Goal: Information Seeking & Learning: Learn about a topic

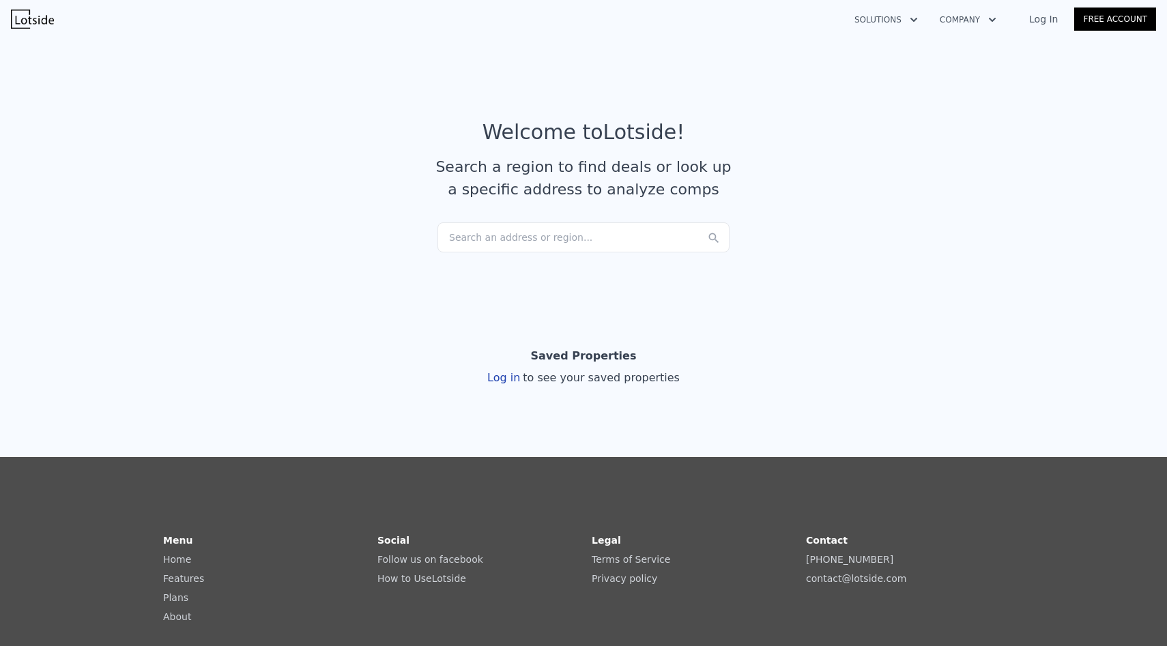
click at [1048, 20] on link "Log In" at bounding box center [1043, 19] width 61 height 14
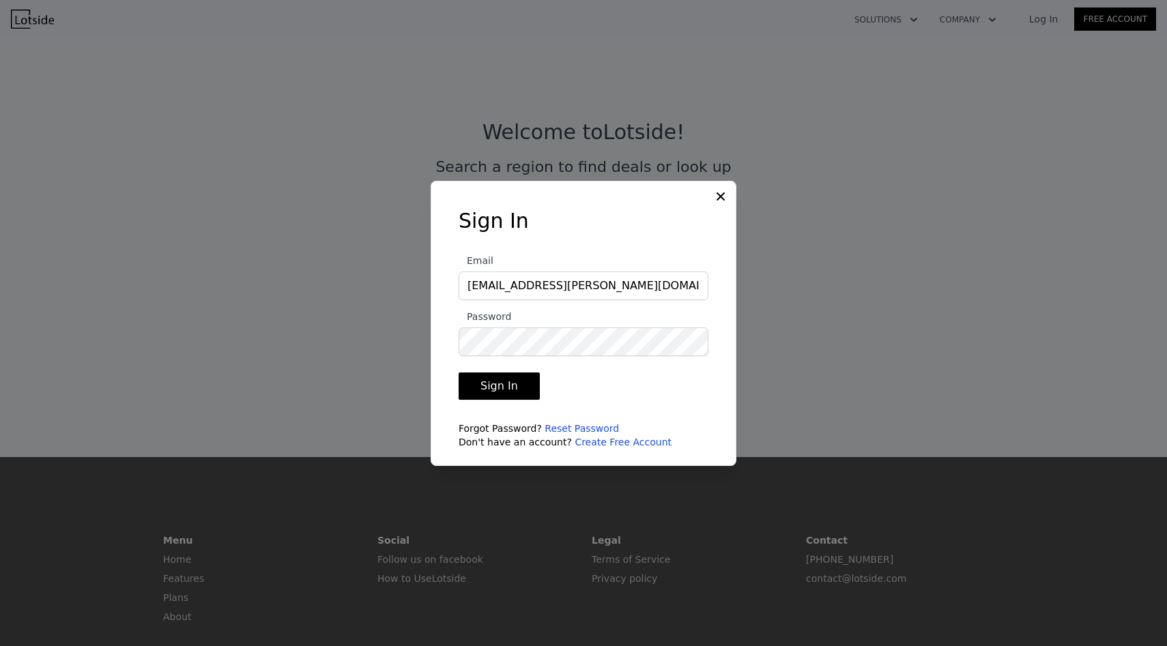
click at [521, 382] on button "Sign In" at bounding box center [499, 386] width 81 height 27
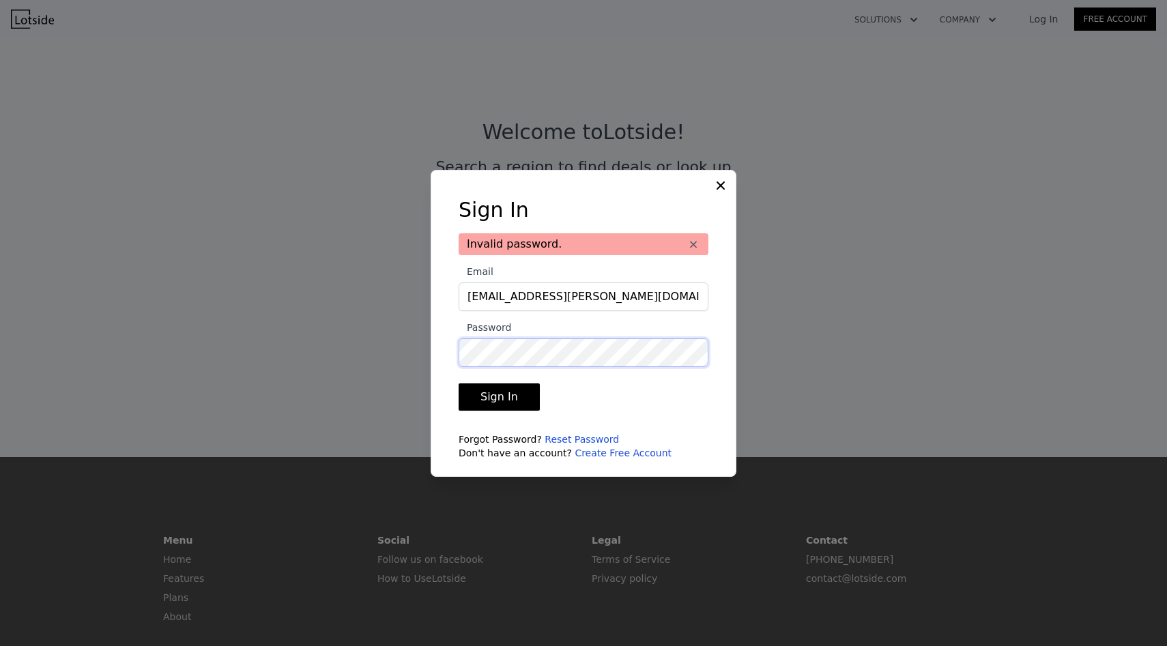
click at [369, 358] on div "​ Sign In Invalid password. × Email xavier.f.nieves@gmail.com Password Sign In …" at bounding box center [583, 323] width 1167 height 646
click at [459, 384] on button "Sign In" at bounding box center [499, 397] width 81 height 27
click at [635, 295] on input "xavier.f.nieves@gmail.com" at bounding box center [584, 297] width 250 height 29
type input "xavier.f.nieves@gmail.com"
click at [643, 265] on label "Email xavier.f.nieves@gmail.com" at bounding box center [584, 287] width 250 height 48
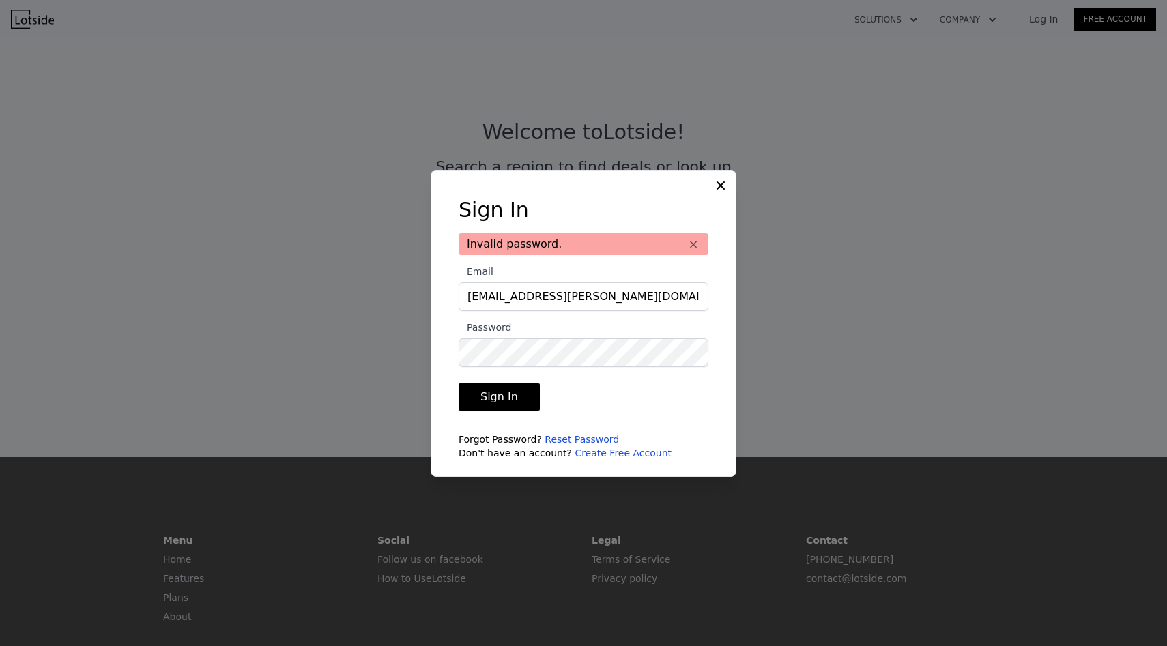
click at [643, 283] on input "xavier.f.nieves@gmail.com" at bounding box center [584, 297] width 250 height 29
click at [496, 395] on button "Sign In" at bounding box center [499, 397] width 81 height 27
click at [326, 338] on div "​ Sign In Invalid password. × Email xavier.f.nieves@gmail.com Password Sign In …" at bounding box center [583, 323] width 1167 height 646
click at [459, 384] on button "Sign In" at bounding box center [499, 397] width 81 height 27
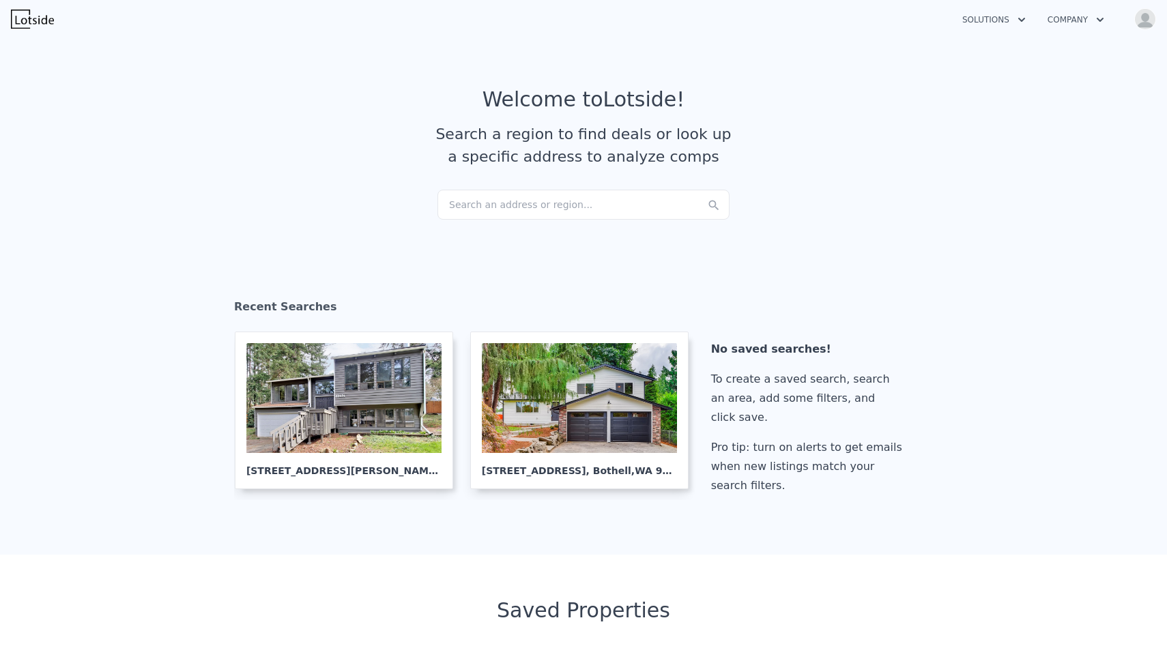
checkbox input "true"
click at [1142, 19] on img "button" at bounding box center [1145, 19] width 22 height 22
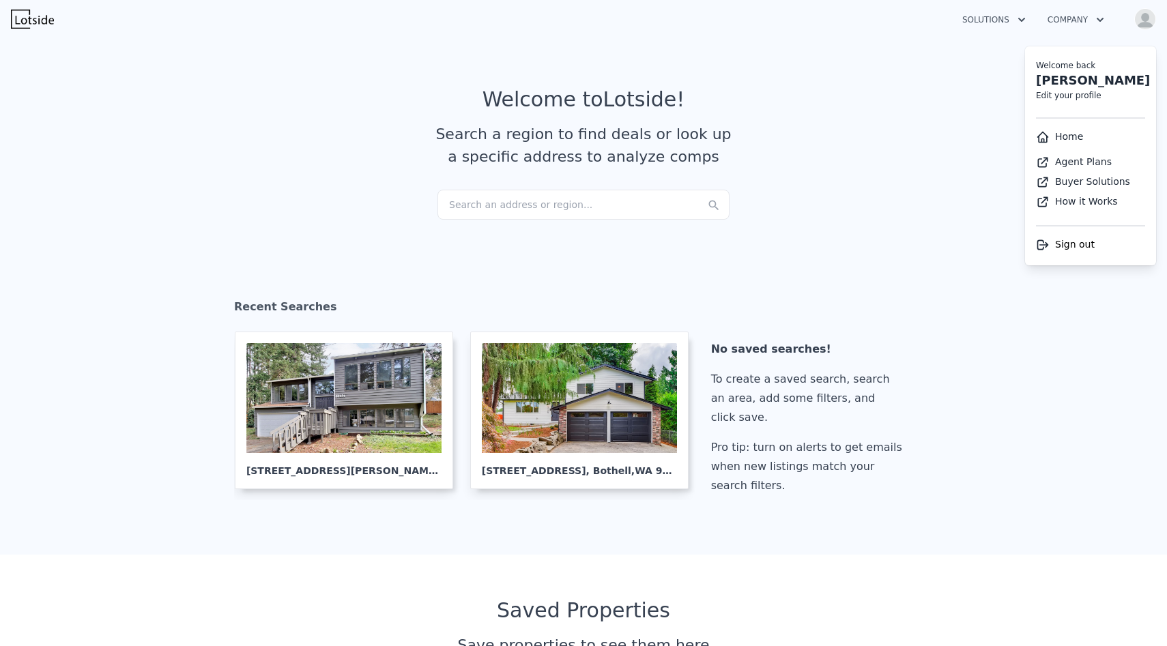
click at [941, 143] on article "Welcome to Lotside ! Search a region to find deals or look up a specific addres…" at bounding box center [584, 138] width 874 height 102
click at [20, 10] on img at bounding box center [32, 19] width 43 height 19
click at [1018, 17] on icon "button" at bounding box center [1022, 20] width 14 height 16
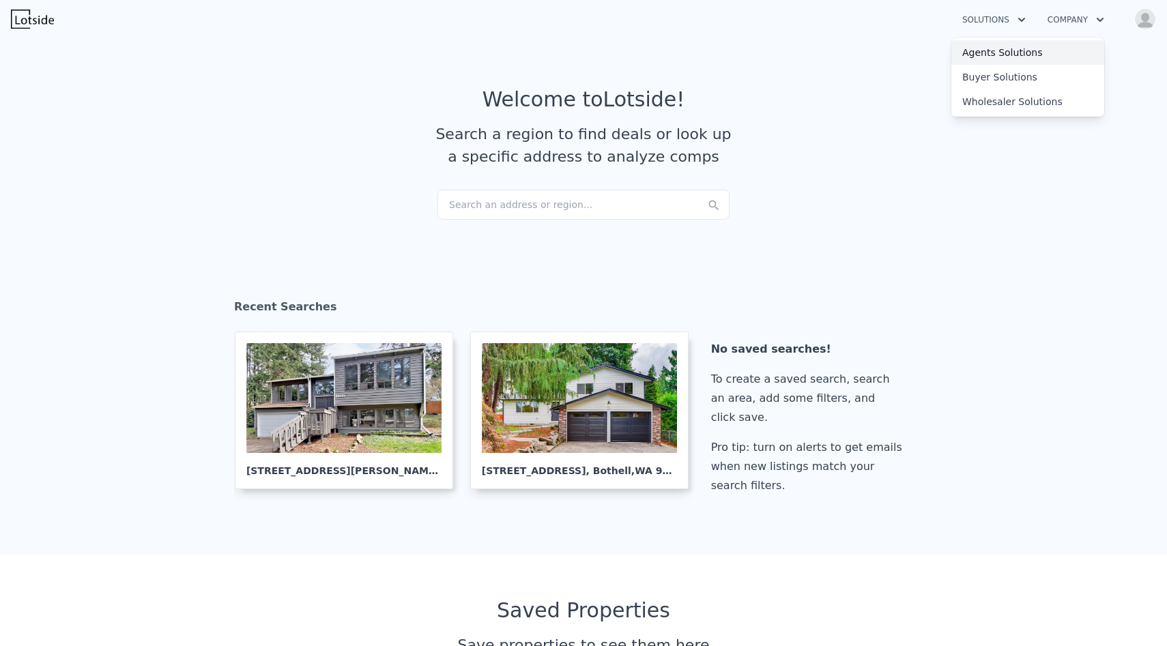
click at [996, 51] on link "Agents Solutions" at bounding box center [1027, 52] width 153 height 25
click at [1007, 16] on button "Solutions" at bounding box center [993, 20] width 85 height 25
click at [1000, 99] on link "Wholesaler Solutions" at bounding box center [1027, 101] width 153 height 25
click at [308, 397] on div at bounding box center [343, 398] width 195 height 110
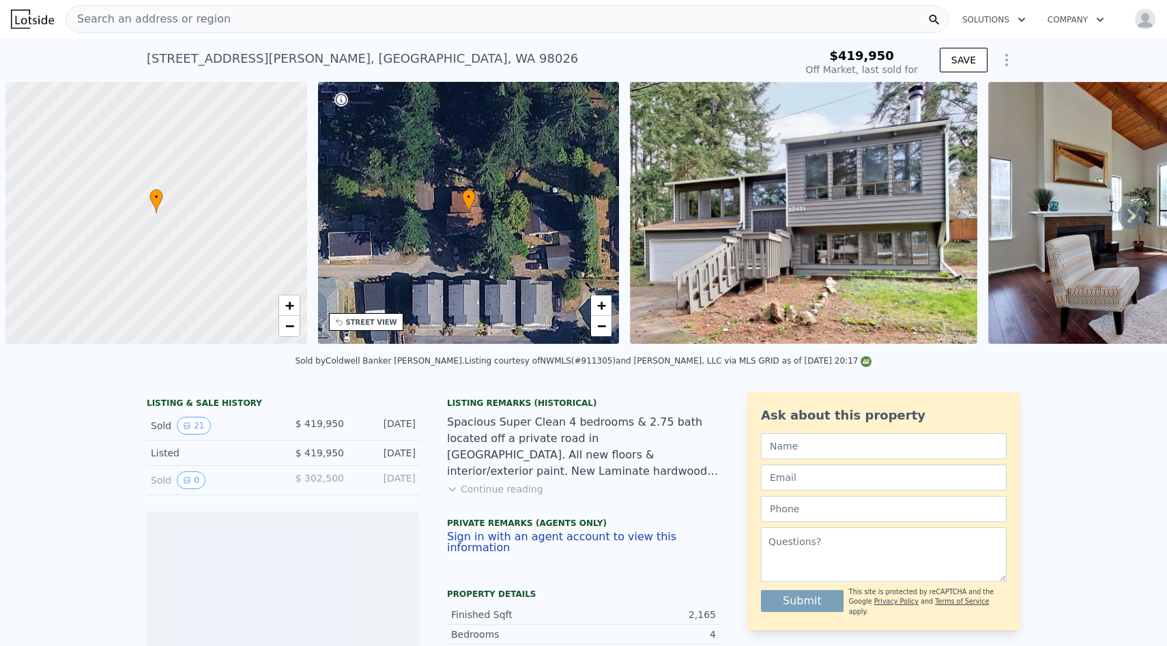
scroll to position [0, 5]
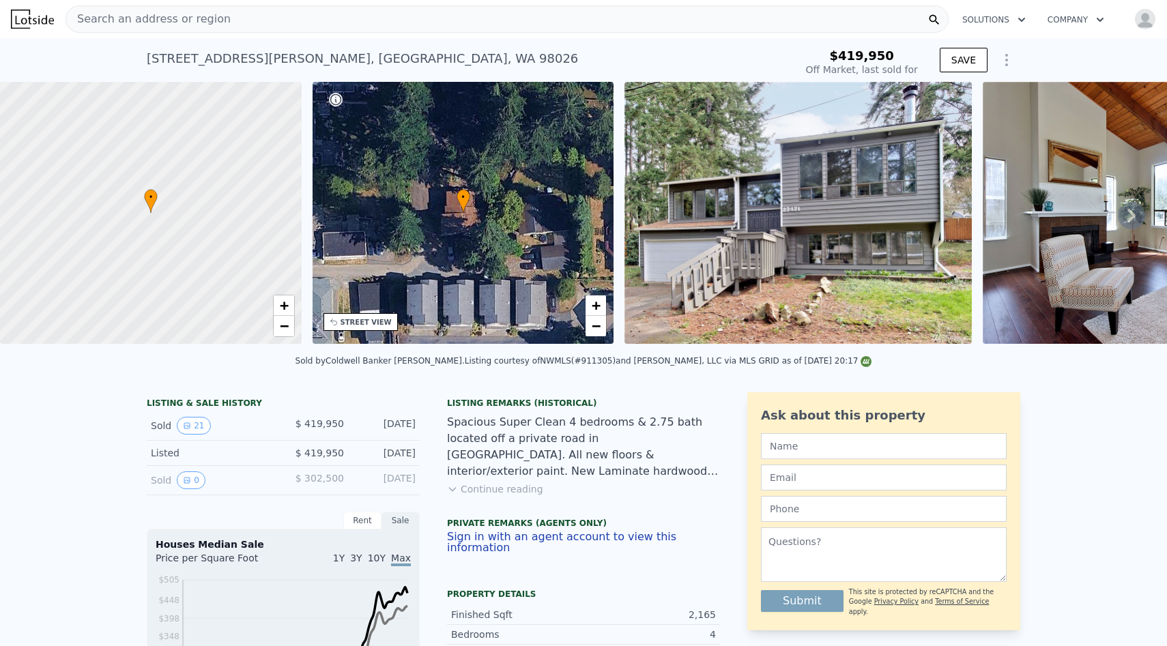
click at [1009, 21] on button "Solutions" at bounding box center [993, 20] width 85 height 25
click at [570, 450] on div "Spacious Super Clean 4 bedrooms & 2.75 bath located off a private road in [GEOG…" at bounding box center [583, 447] width 273 height 66
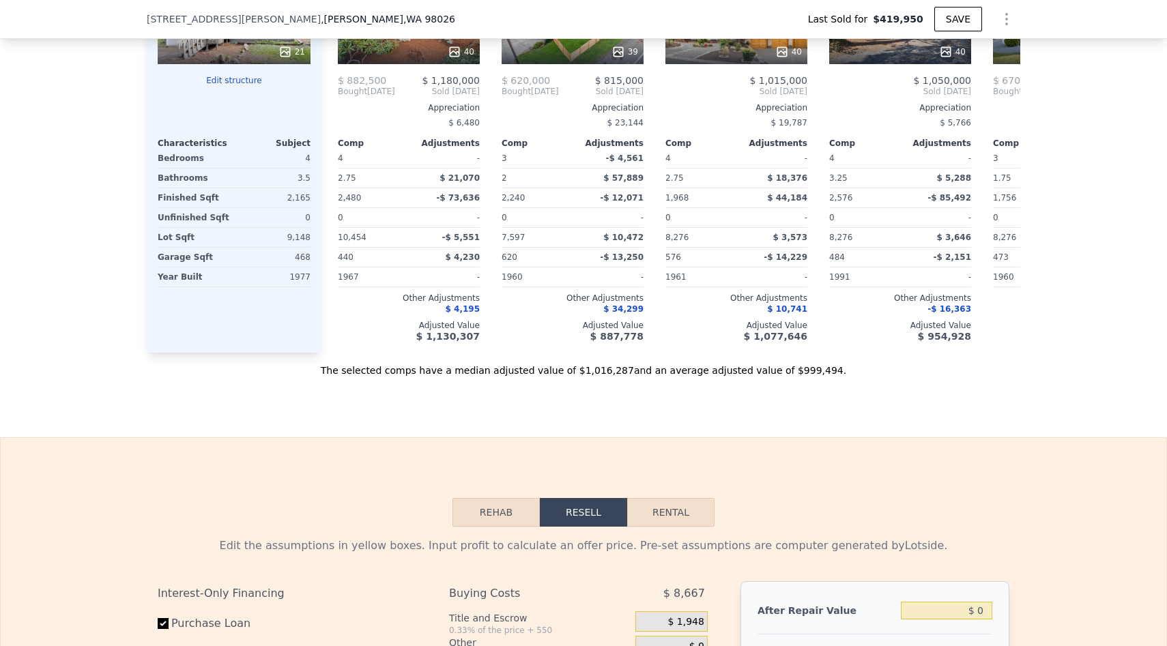
scroll to position [1553, 0]
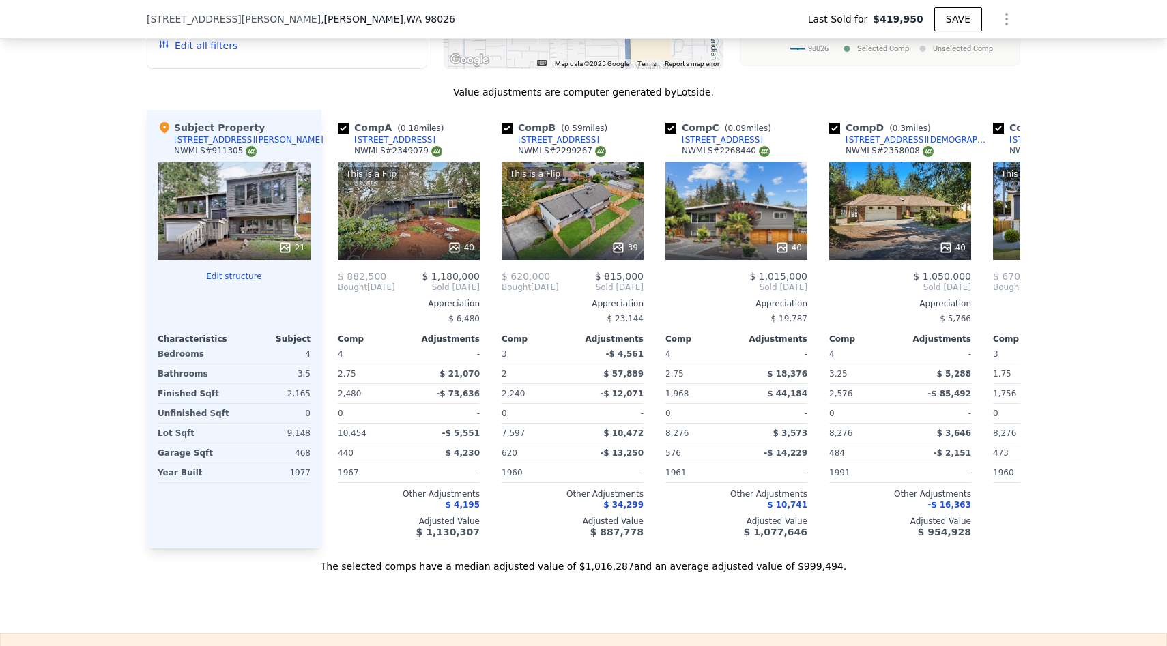
scroll to position [1359, 0]
